Goal: Information Seeking & Learning: Learn about a topic

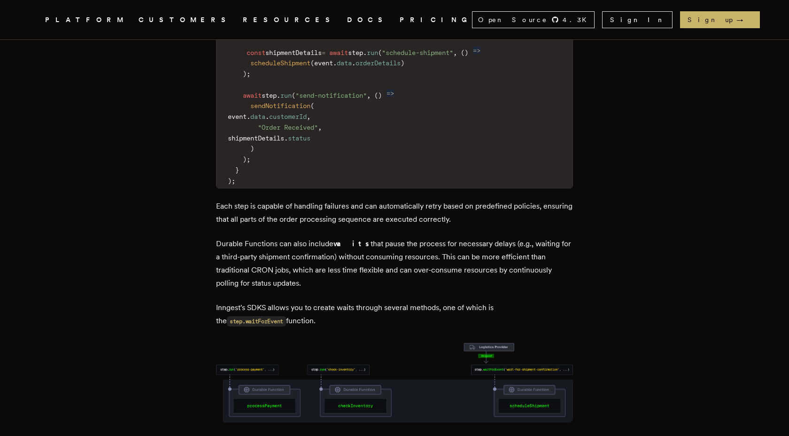
scroll to position [1725, 0]
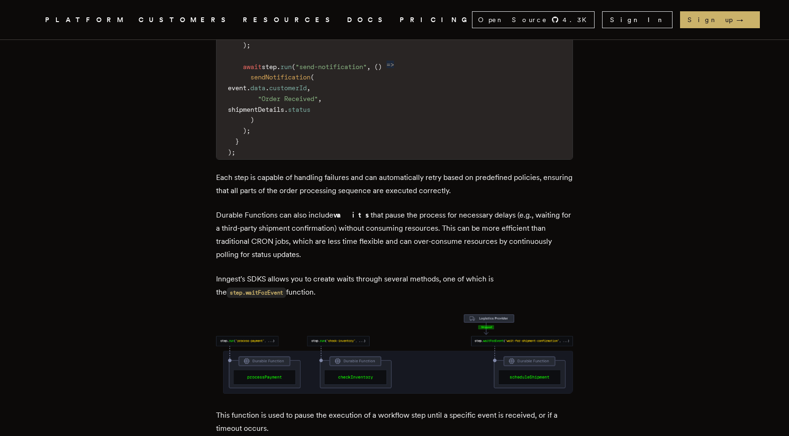
click at [305, 316] on img at bounding box center [394, 353] width 357 height 79
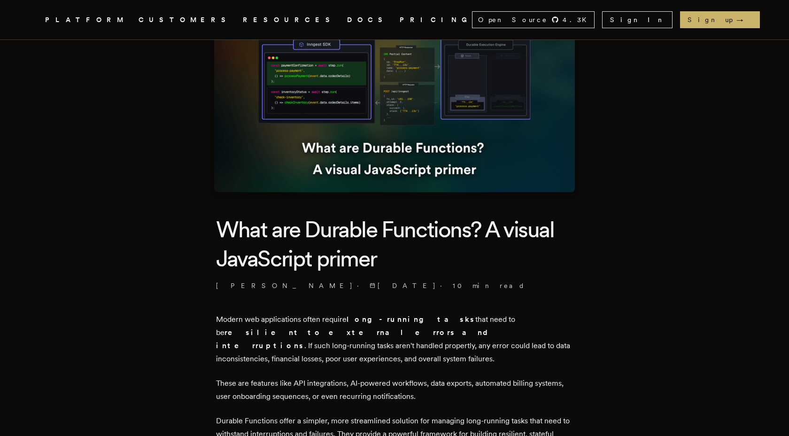
scroll to position [0, 0]
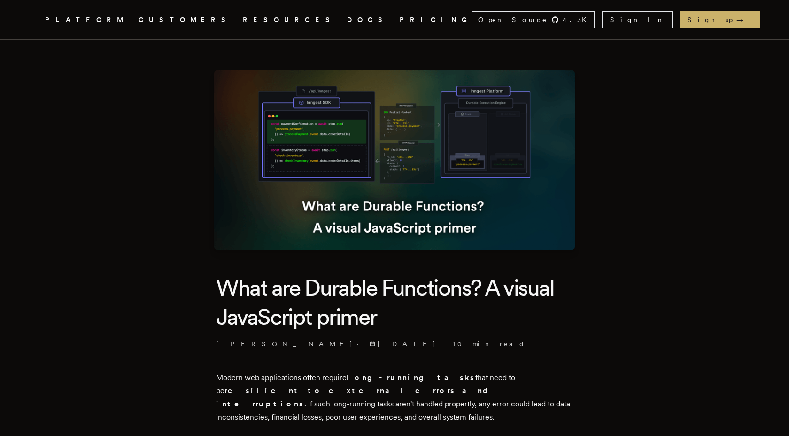
click at [356, 108] on img at bounding box center [394, 160] width 361 height 180
click at [315, 133] on img at bounding box center [394, 160] width 361 height 180
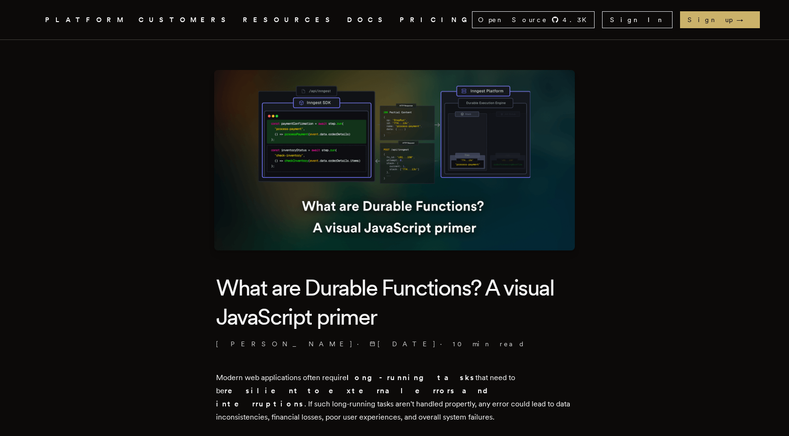
click at [315, 133] on img at bounding box center [394, 160] width 361 height 180
